Goal: Find specific page/section: Find specific page/section

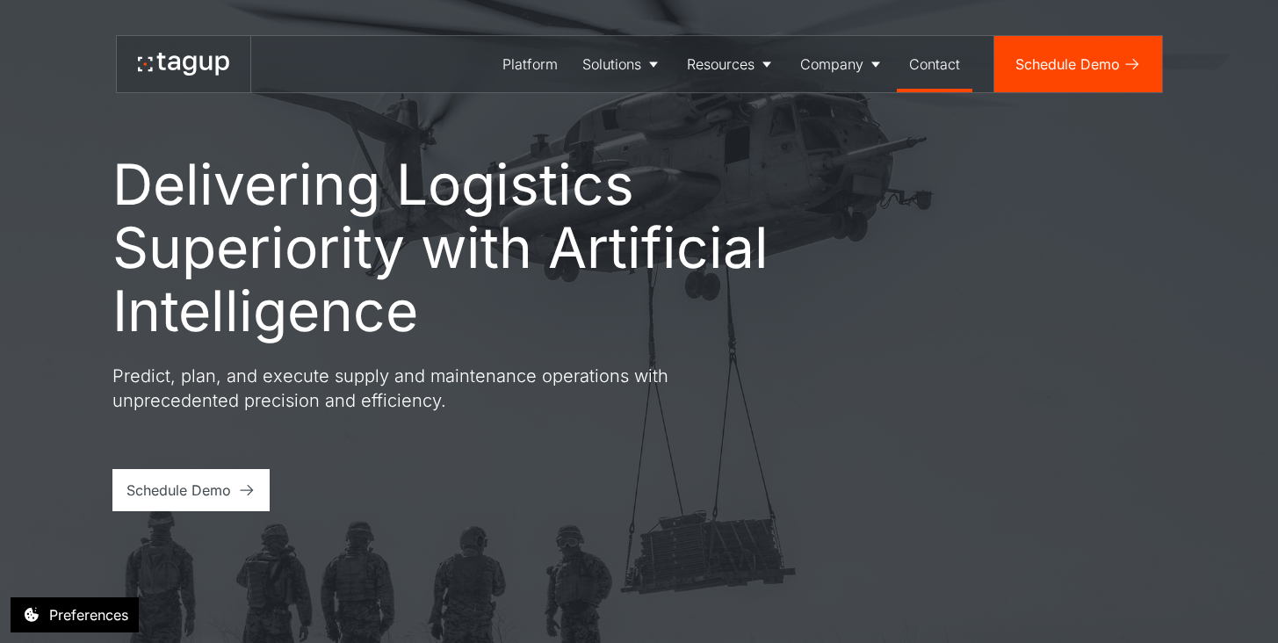
click at [935, 67] on div "Contact" at bounding box center [934, 64] width 51 height 21
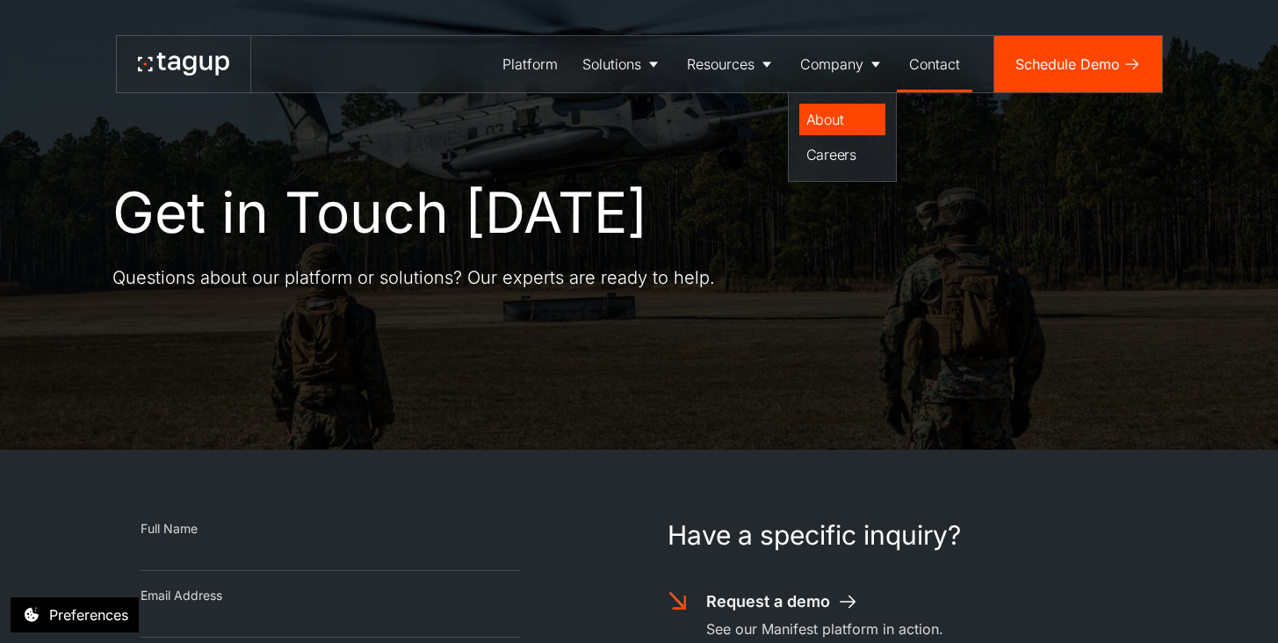
click at [830, 121] on div "About" at bounding box center [842, 119] width 72 height 21
